Goal: Information Seeking & Learning: Find specific fact

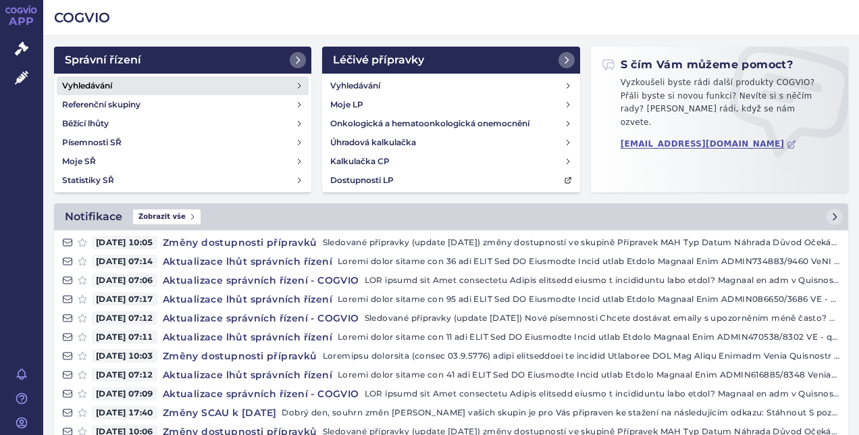
click at [116, 85] on link "Vyhledávání" at bounding box center [183, 85] width 252 height 19
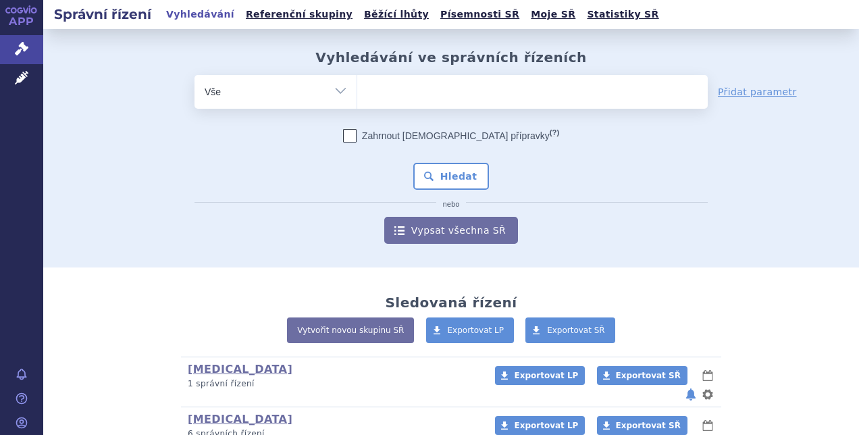
click at [394, 94] on ul at bounding box center [532, 89] width 351 height 28
click at [357, 94] on select at bounding box center [357, 91] width 1 height 34
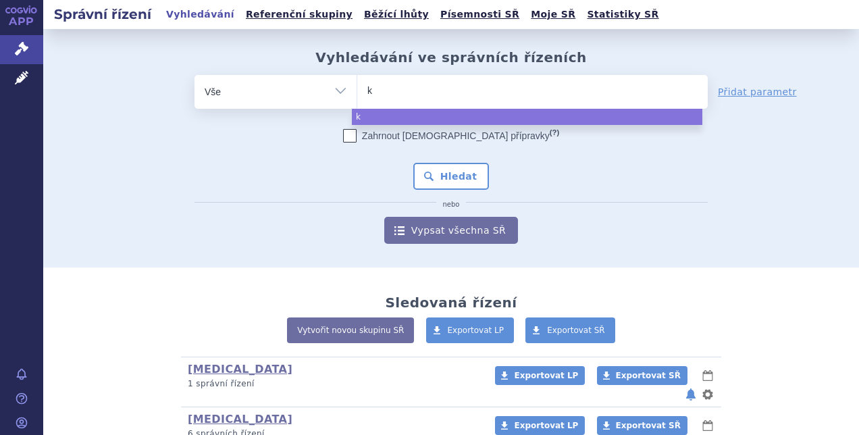
type input "ki"
type input "kis"
type input "kisq"
type input "kisqa"
type input "kisqali"
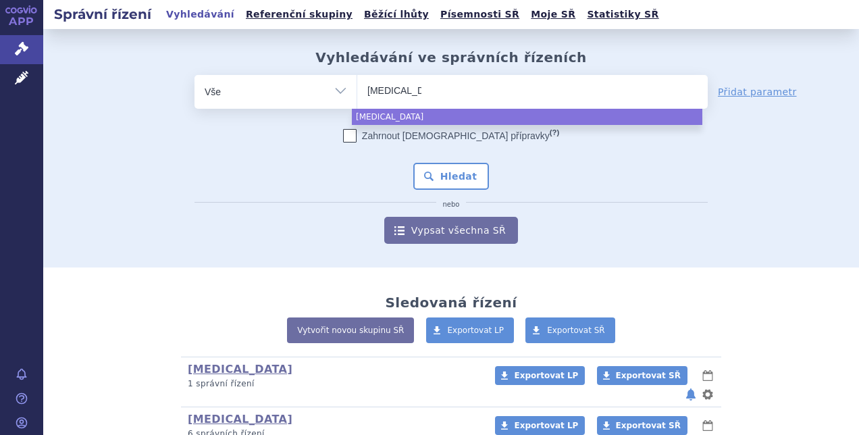
select select "kisqali"
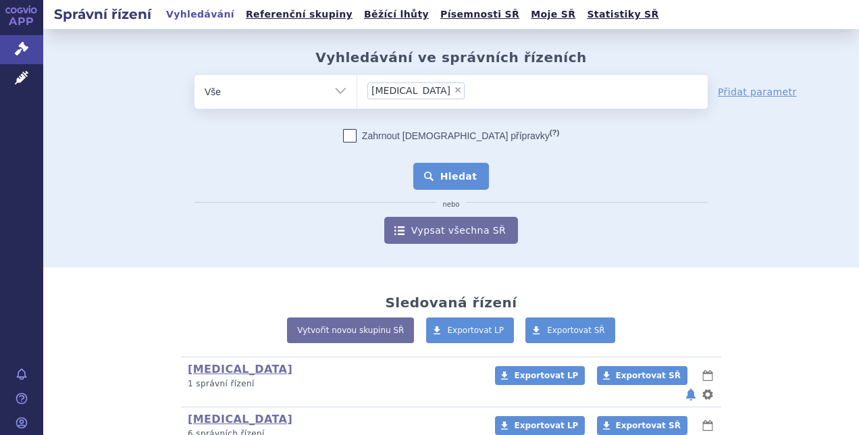
click at [444, 163] on button "Hledat" at bounding box center [451, 176] width 76 height 27
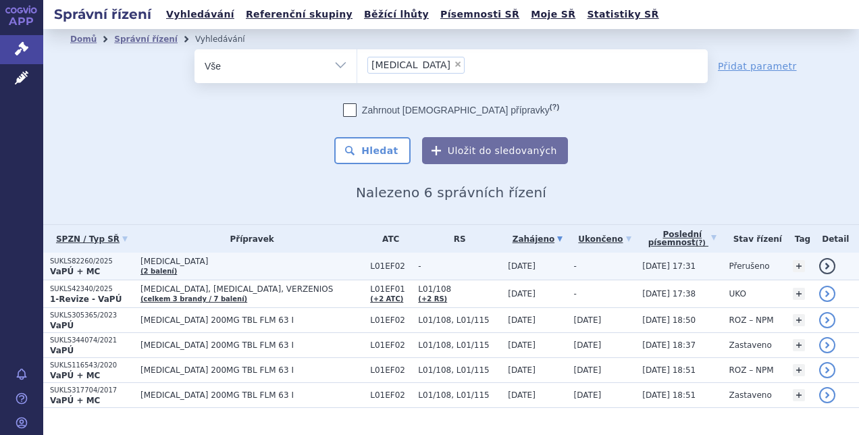
click at [78, 267] on strong "VaPÚ + MC" at bounding box center [75, 271] width 50 height 9
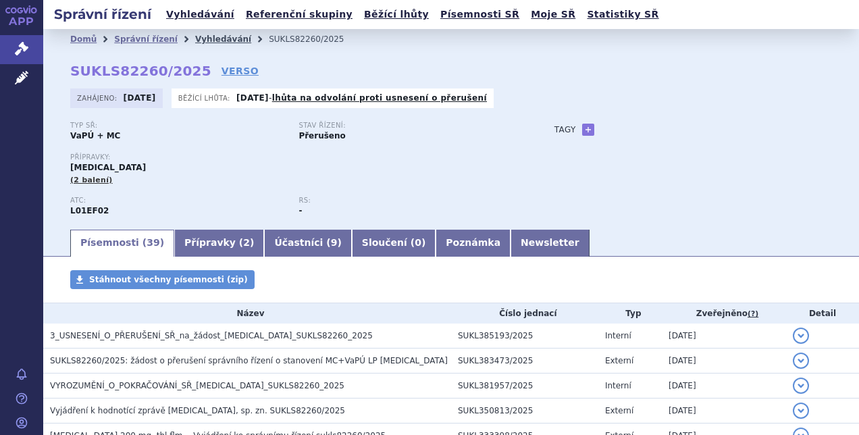
click at [207, 39] on link "Vyhledávání" at bounding box center [223, 38] width 56 height 9
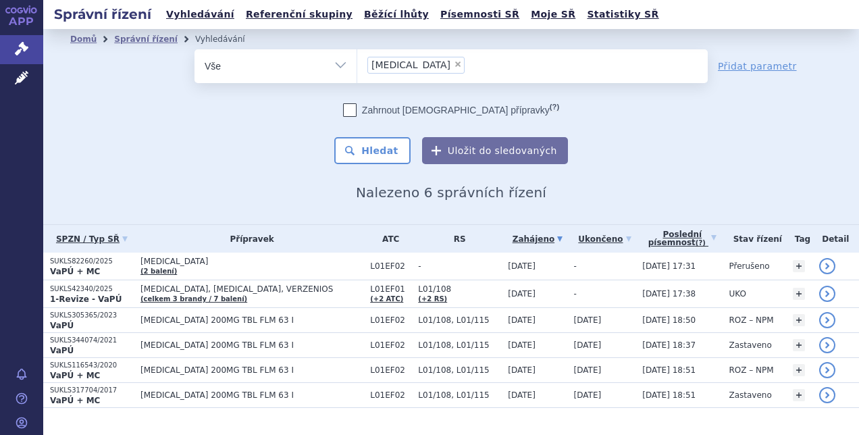
click at [422, 67] on ul "× [MEDICAL_DATA]" at bounding box center [532, 64] width 351 height 30
click at [357, 67] on select "[MEDICAL_DATA]" at bounding box center [357, 66] width 1 height 34
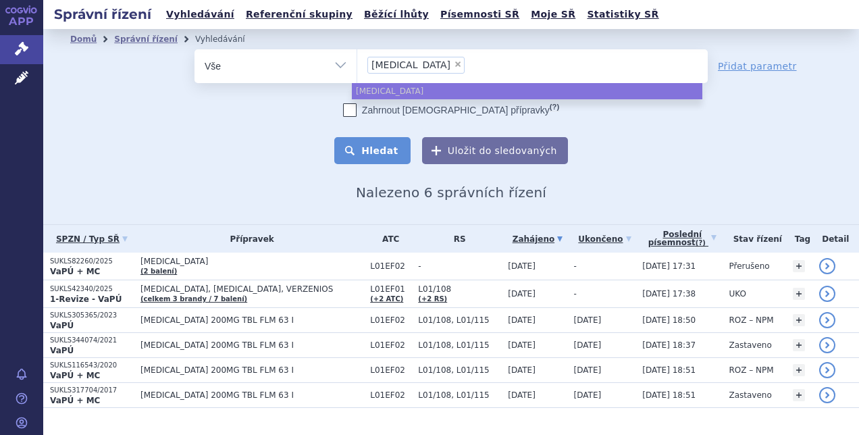
click at [382, 155] on button "Hledat" at bounding box center [372, 150] width 76 height 27
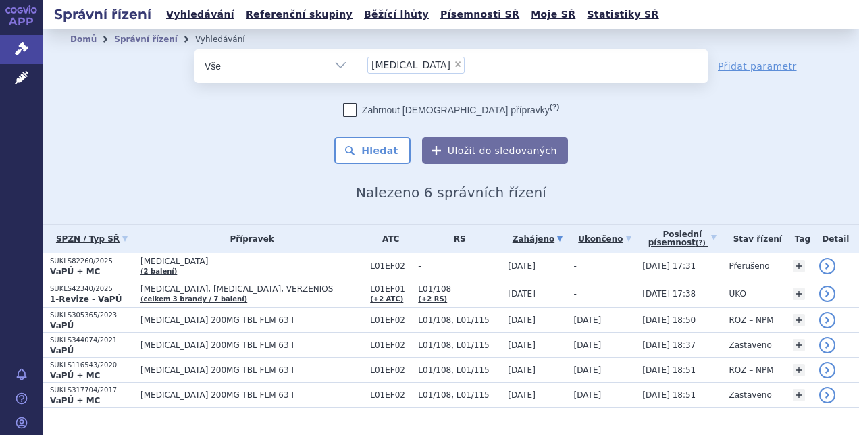
click at [424, 65] on ul "× [MEDICAL_DATA]" at bounding box center [532, 64] width 351 height 30
click at [357, 65] on select "[MEDICAL_DATA]" at bounding box center [357, 66] width 1 height 34
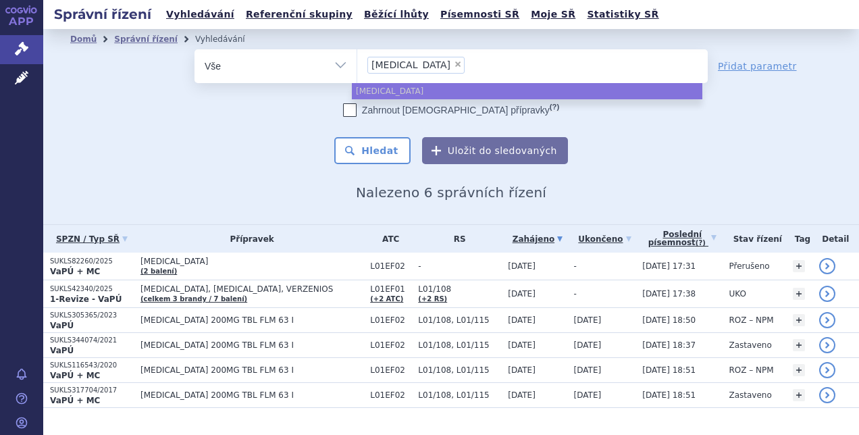
select select
type input "[MEDICAL_DATA]"
type input "kis"
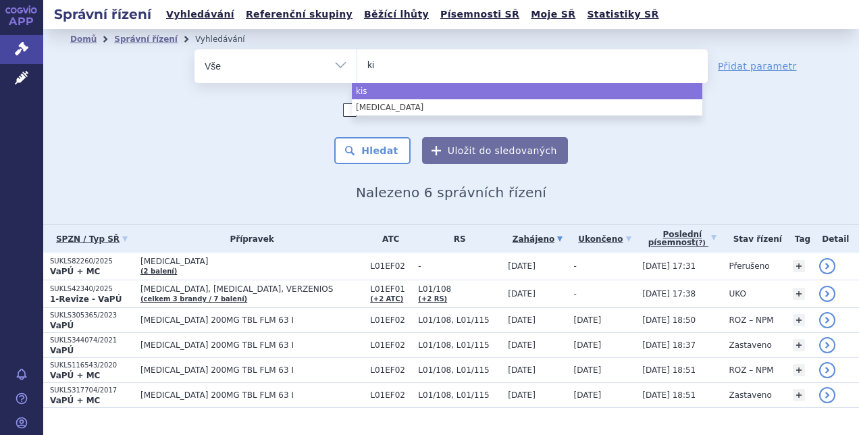
type input "k"
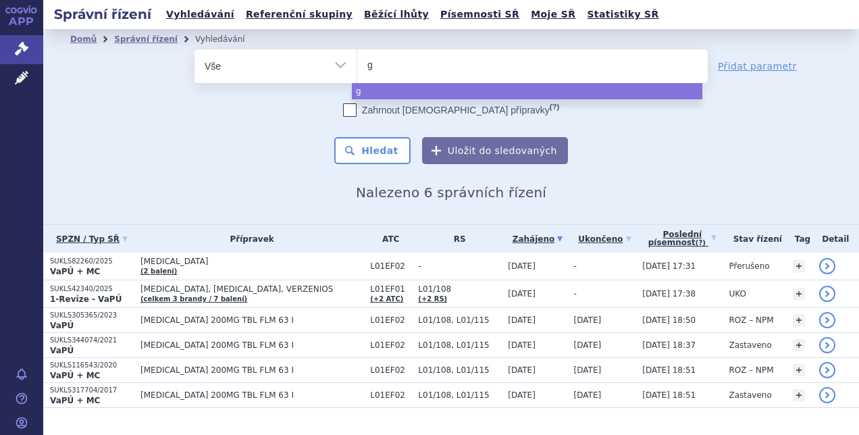
type input "gi"
type input "gil"
type input "gile"
type input "gilen"
type input "gileny"
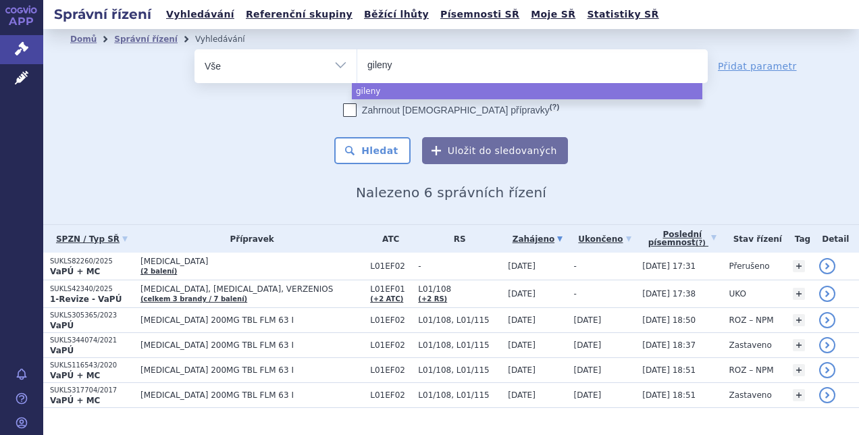
type input "gilenya"
select select "gilenya"
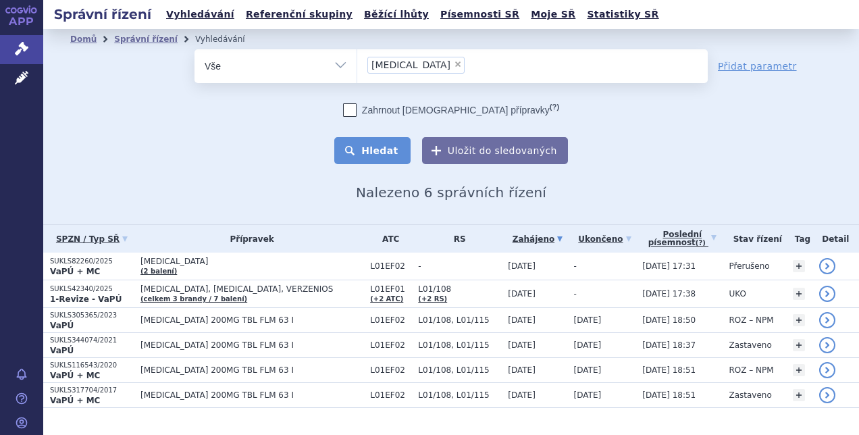
click at [368, 150] on button "Hledat" at bounding box center [372, 150] width 76 height 27
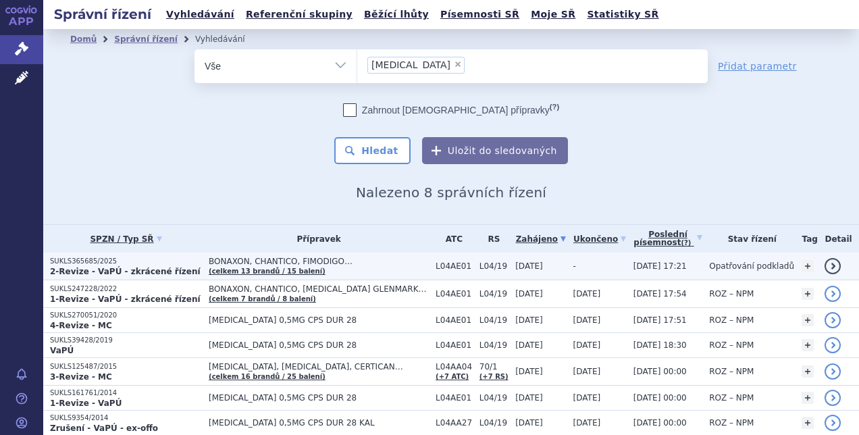
click at [86, 270] on strong "2-Revize - VaPÚ - zkrácené řízení" at bounding box center [125, 271] width 151 height 9
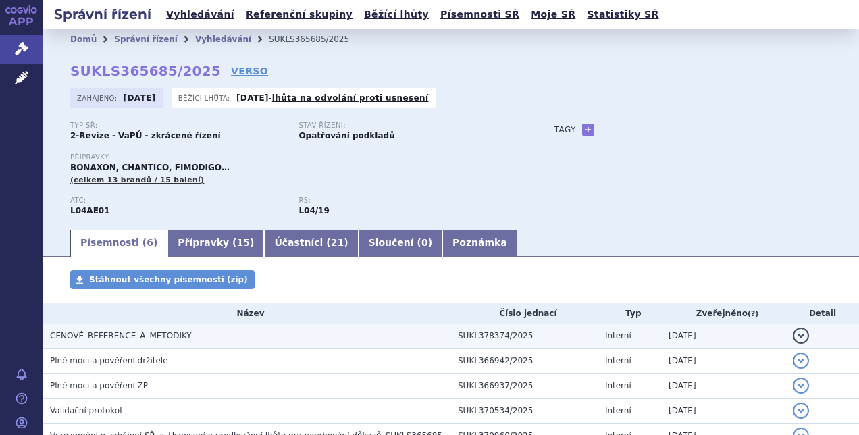
click at [101, 341] on span "CENOVÉ_REFERENCE_A_METODIKY" at bounding box center [121, 335] width 142 height 9
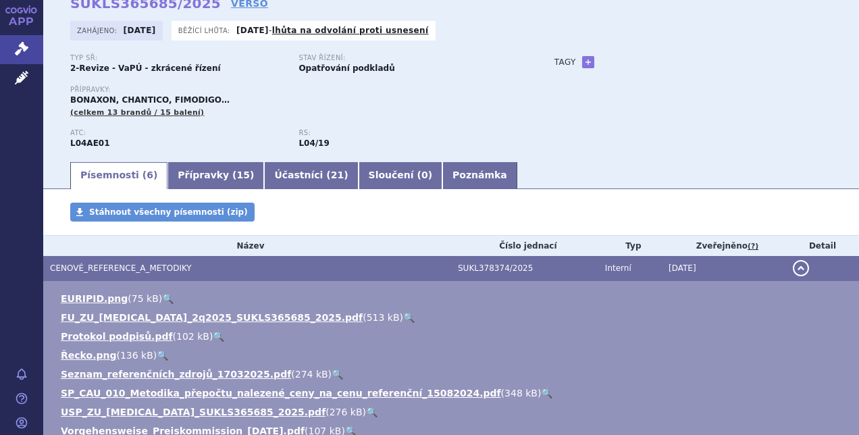
scroll to position [203, 0]
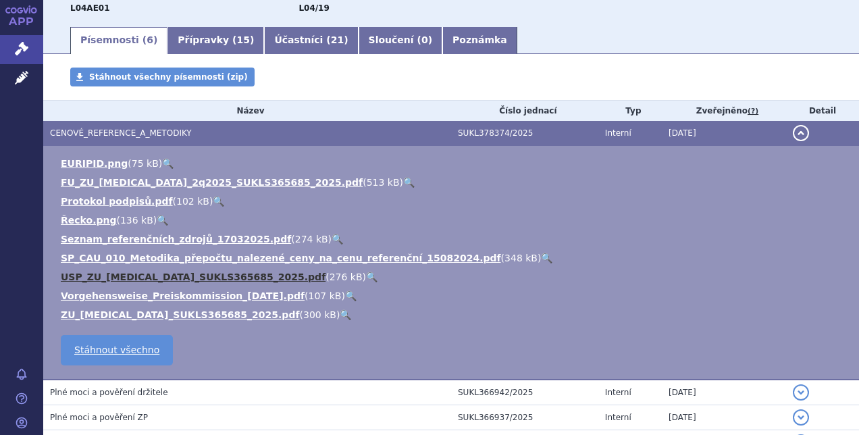
click at [99, 280] on link "USP_ZU_[MEDICAL_DATA]_SUKLS365685_2025.pdf" at bounding box center [193, 277] width 265 height 11
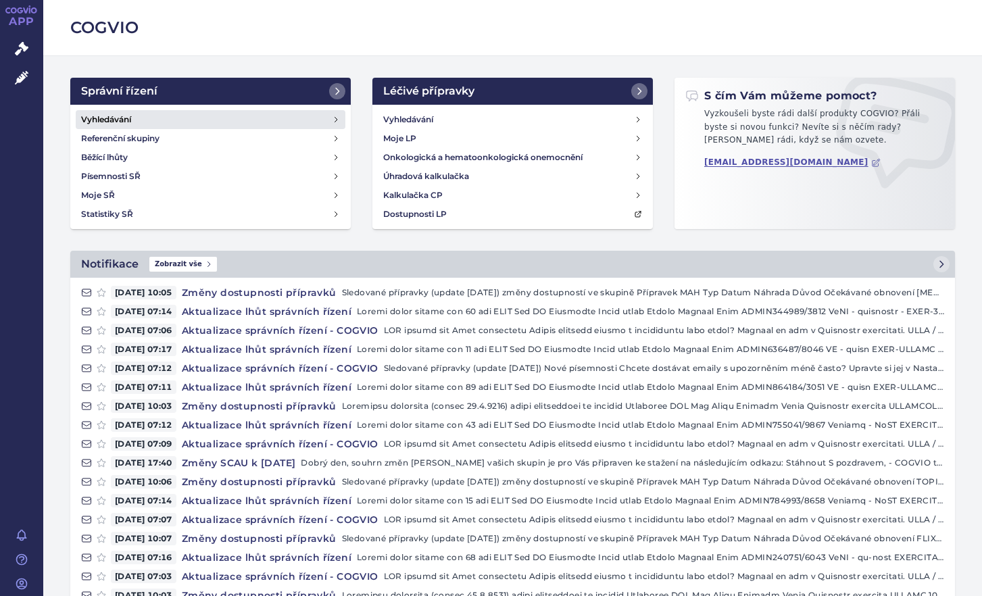
click at [105, 124] on h4 "Vyhledávání" at bounding box center [106, 120] width 50 height 14
